Goal: Task Accomplishment & Management: Complete application form

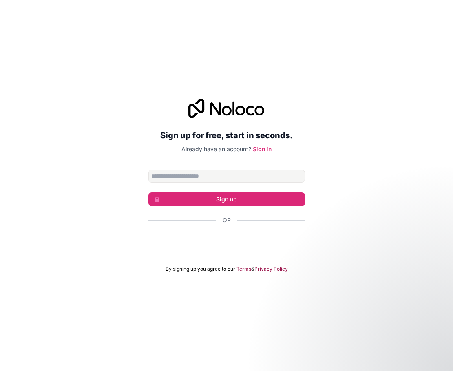
click at [246, 178] on input "Email address" at bounding box center [226, 175] width 156 height 13
type input "**********"
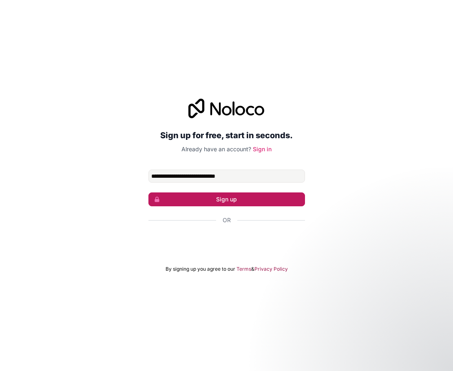
click at [237, 198] on button "Sign up" at bounding box center [226, 199] width 156 height 14
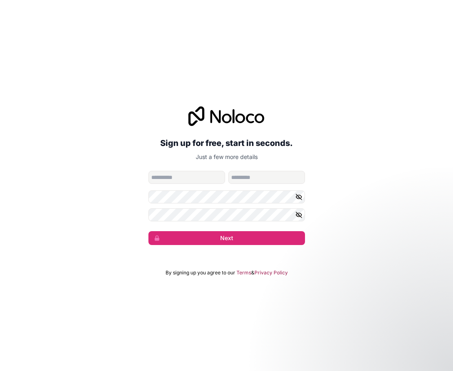
click at [189, 179] on input "given-name" at bounding box center [186, 177] width 77 height 13
type input "*******"
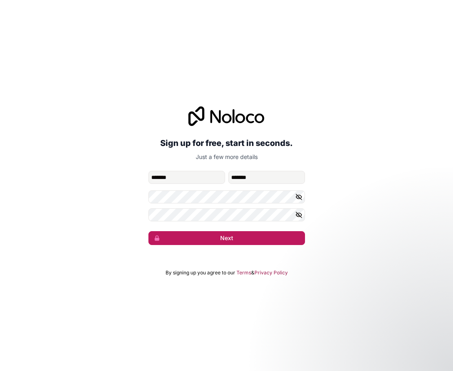
click at [228, 235] on button "Next" at bounding box center [226, 238] width 156 height 14
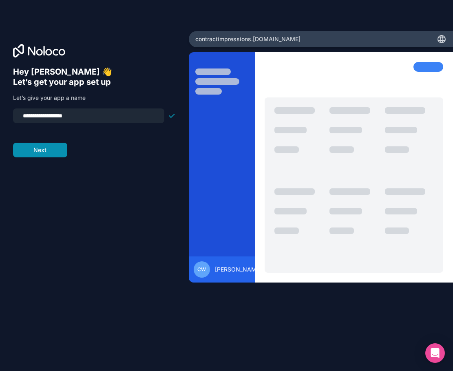
click at [51, 148] on button "Next" at bounding box center [40, 150] width 54 height 15
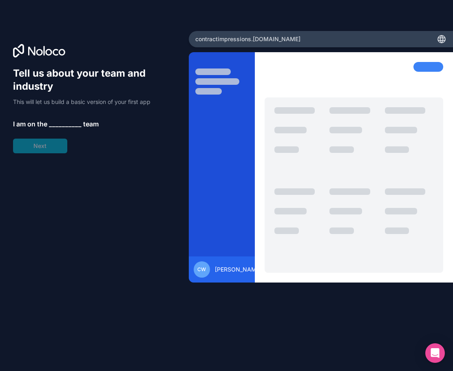
click at [62, 122] on span "__________" at bounding box center [65, 124] width 33 height 10
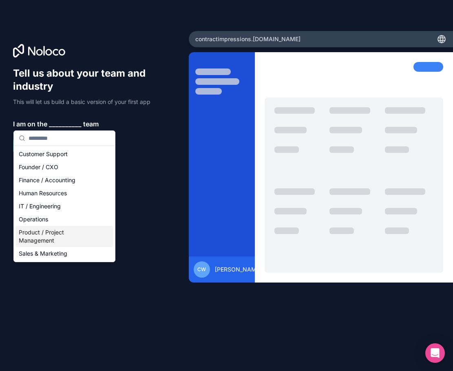
click at [50, 236] on div "Product / Project Management" at bounding box center [64, 236] width 98 height 21
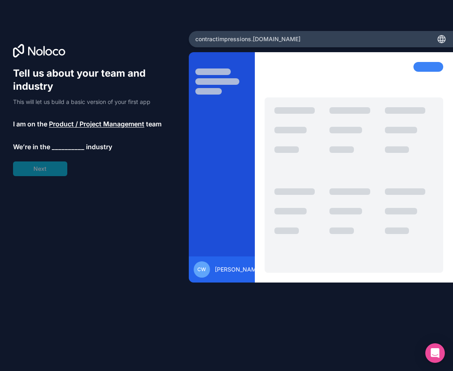
click at [64, 145] on span "__________" at bounding box center [68, 147] width 33 height 10
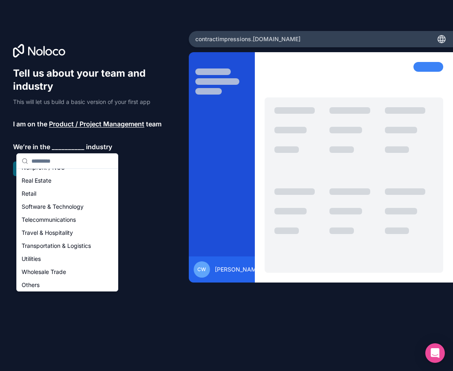
scroll to position [168, 0]
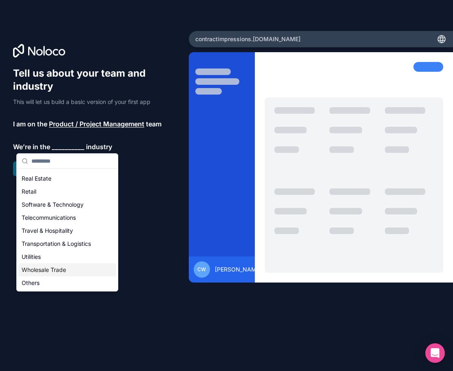
click at [51, 271] on div "Wholesale Trade" at bounding box center [67, 269] width 98 height 13
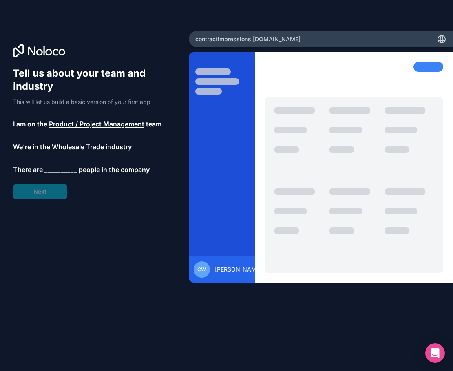
click at [60, 168] on span "__________" at bounding box center [60, 170] width 33 height 10
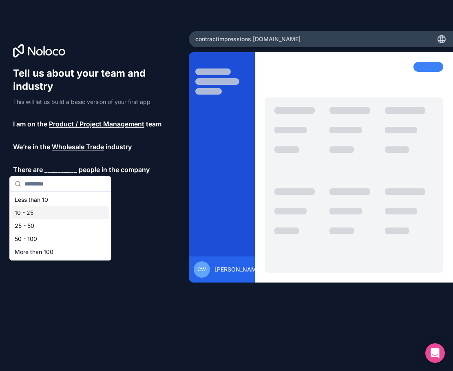
click at [48, 207] on div "10 - 25" at bounding box center [60, 212] width 98 height 13
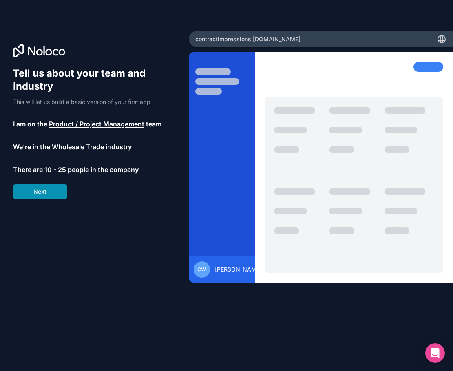
click at [50, 196] on button "Next" at bounding box center [40, 191] width 54 height 15
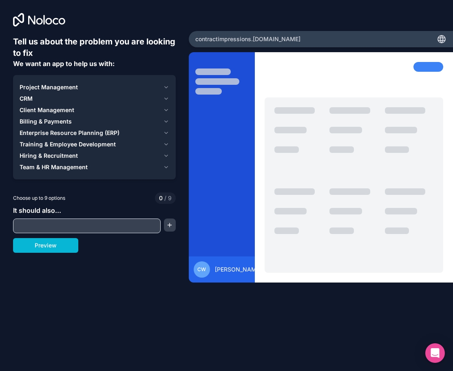
click at [165, 144] on icon "button" at bounding box center [166, 144] width 3 height 2
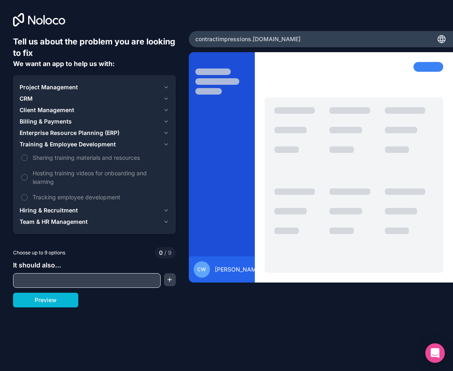
click at [165, 86] on icon "button" at bounding box center [166, 87] width 6 height 7
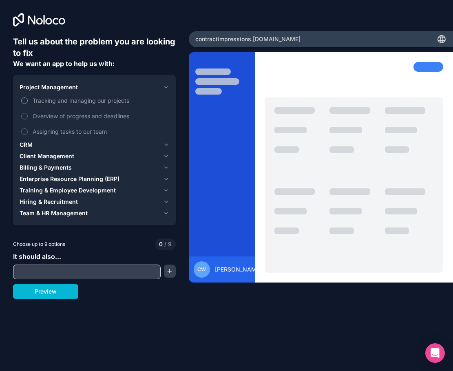
click at [26, 100] on button "Tracking and managing our projects" at bounding box center [24, 100] width 7 height 7
click at [25, 119] on label "Overview of progress and deadlines" at bounding box center [94, 115] width 149 height 15
click at [25, 119] on button "Overview of progress and deadlines" at bounding box center [24, 116] width 7 height 7
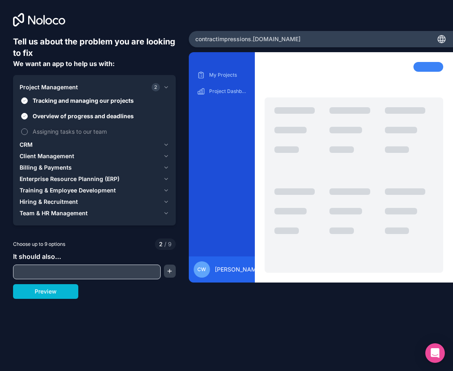
click at [24, 130] on button "Assigning tasks to our team" at bounding box center [24, 131] width 7 height 7
click at [165, 157] on icon "button" at bounding box center [166, 156] width 6 height 7
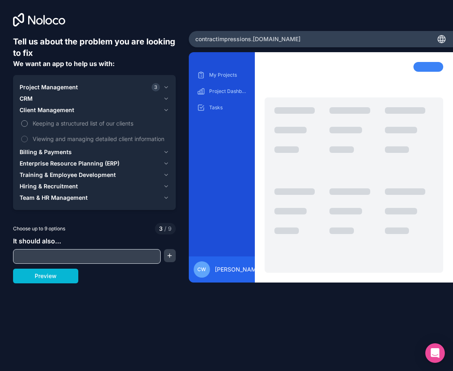
click at [26, 123] on button "Keeping a structured list of our clients" at bounding box center [24, 123] width 7 height 7
click at [24, 140] on button "Viewing and managing detailed client information" at bounding box center [24, 139] width 7 height 7
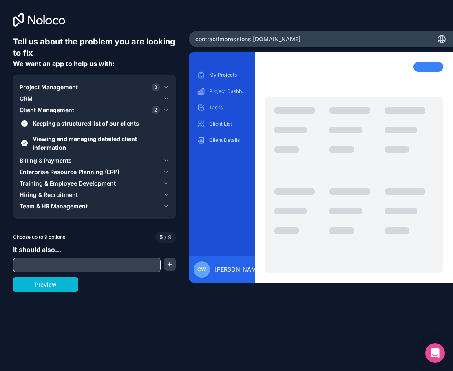
click at [166, 161] on icon "button" at bounding box center [166, 161] width 3 height 2
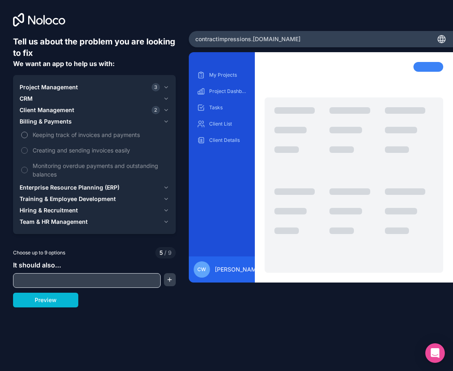
click at [26, 132] on button "Keeping track of invoices and payments" at bounding box center [24, 135] width 7 height 7
click at [25, 148] on button "Creating and sending invoices easily" at bounding box center [24, 150] width 7 height 7
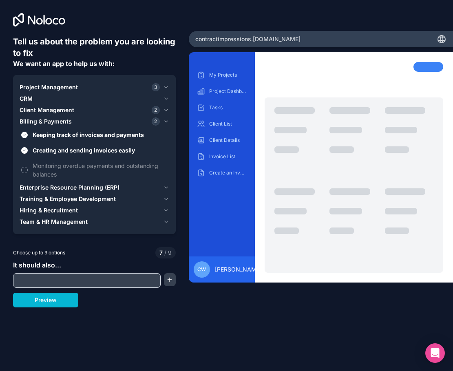
click at [23, 168] on button "Monitoring overdue payments and outstanding balances" at bounding box center [24, 170] width 7 height 7
click at [121, 279] on input "text" at bounding box center [86, 280] width 143 height 11
type input "**********"
click at [166, 280] on button "button" at bounding box center [170, 279] width 12 height 13
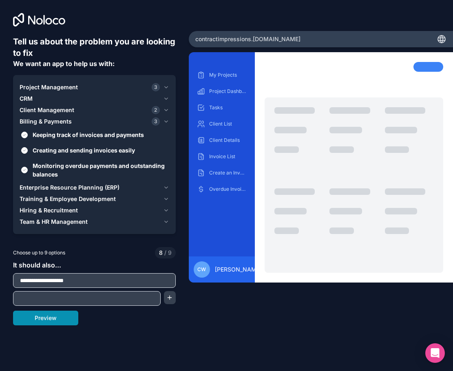
click at [59, 319] on button "Preview" at bounding box center [45, 317] width 65 height 15
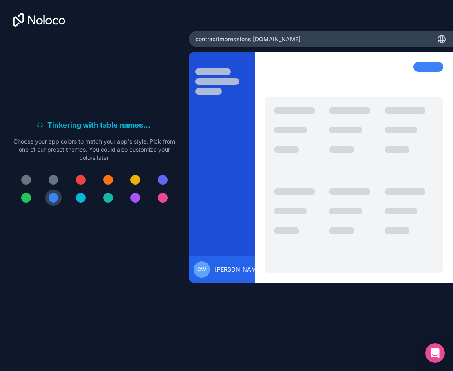
click at [26, 197] on div at bounding box center [26, 198] width 10 height 10
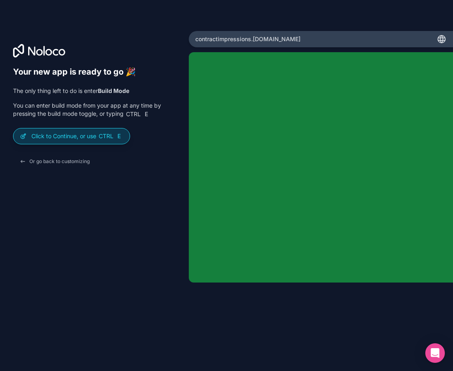
click at [113, 139] on span "Ctrl" at bounding box center [106, 135] width 16 height 7
